Goal: Transaction & Acquisition: Subscribe to service/newsletter

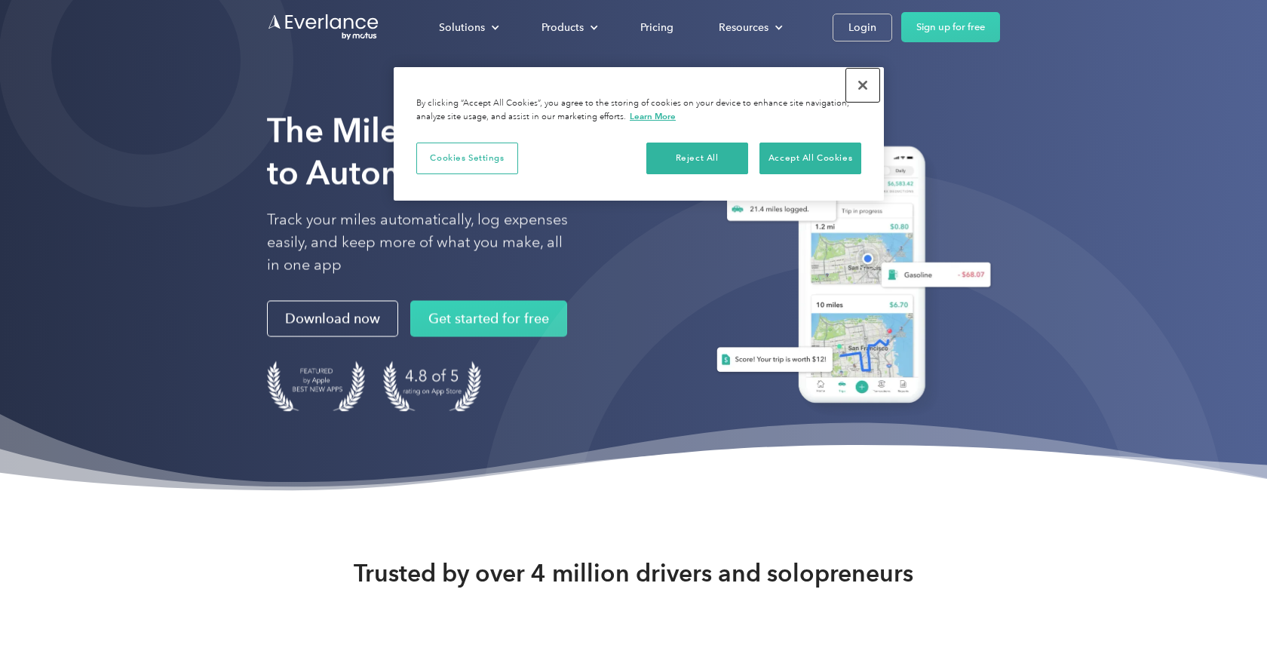
click at [863, 84] on button "Close" at bounding box center [862, 85] width 33 height 33
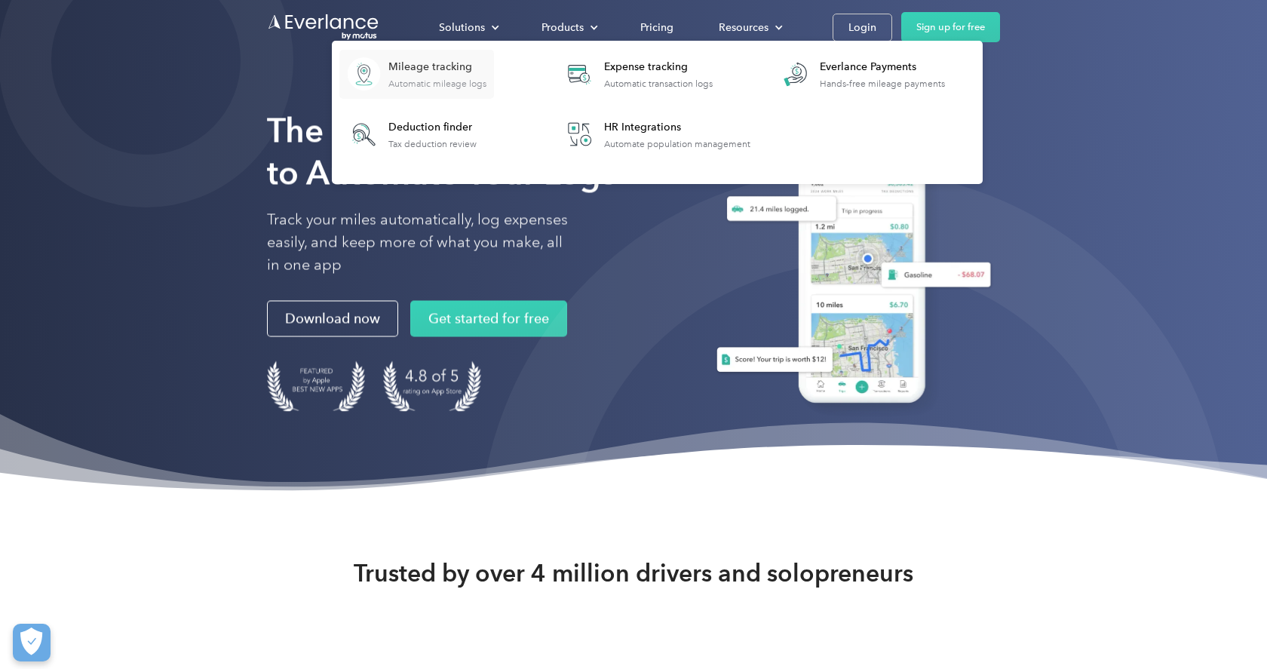
click at [470, 72] on div "Mileage tracking" at bounding box center [437, 67] width 98 height 15
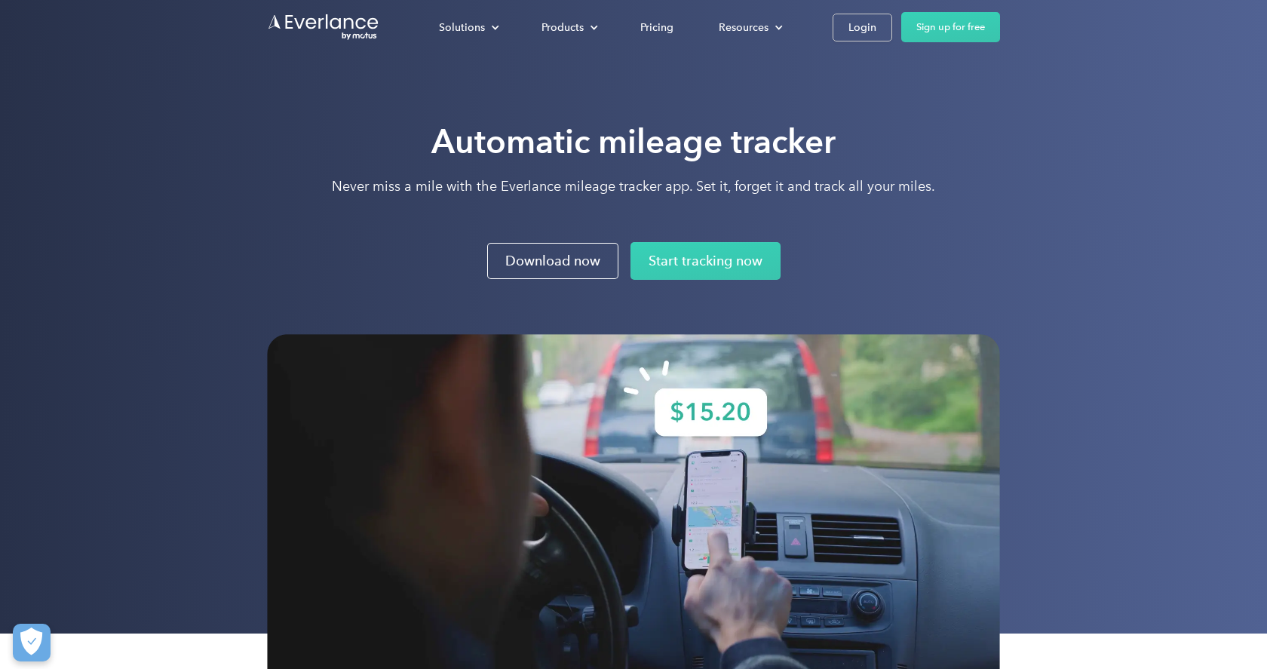
click at [1114, 200] on div "Automatic mileage tracker Never miss a mile with the Everlance mileage tracker …" at bounding box center [633, 316] width 1267 height 633
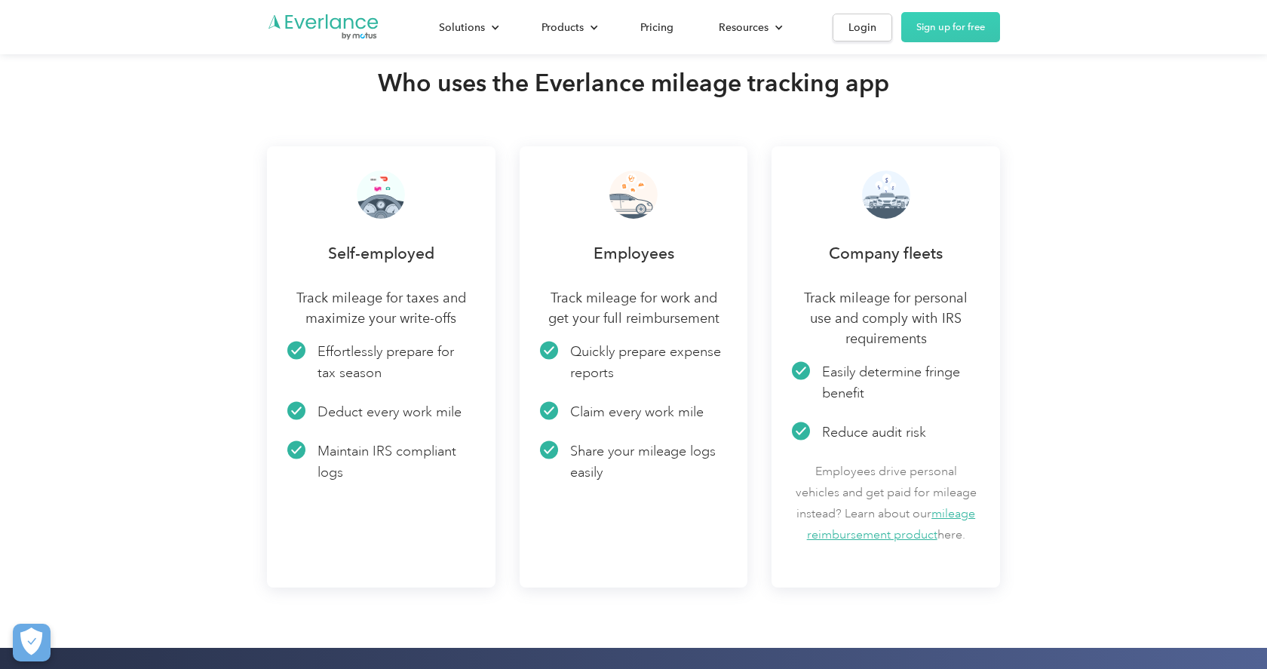
scroll to position [3362, 0]
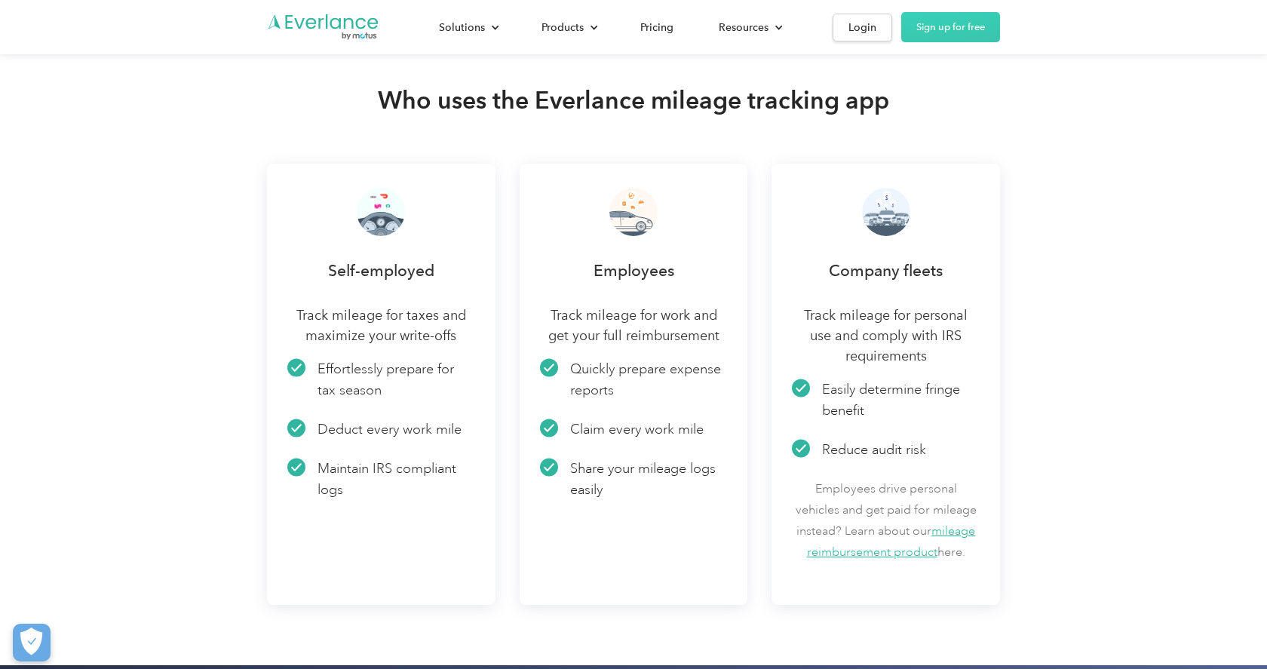
click at [383, 264] on p "Self-employed" at bounding box center [381, 270] width 188 height 21
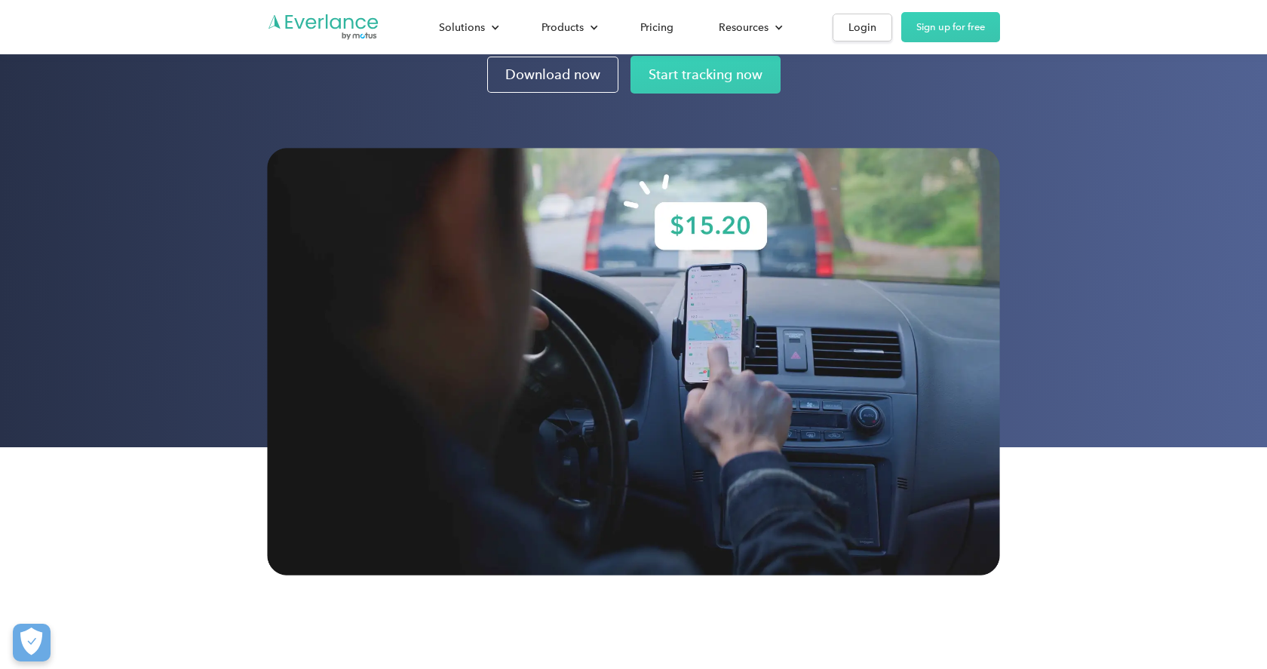
scroll to position [0, 0]
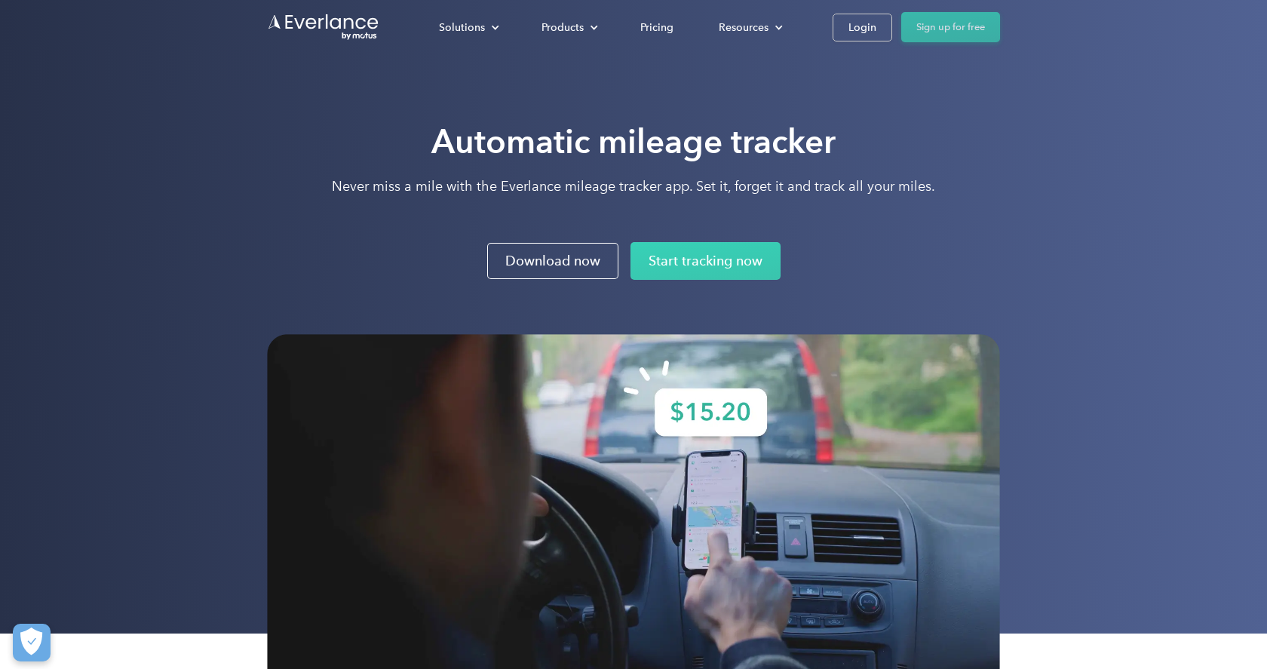
click at [943, 24] on link "Sign up for free" at bounding box center [950, 27] width 99 height 30
